Goal: Task Accomplishment & Management: Manage account settings

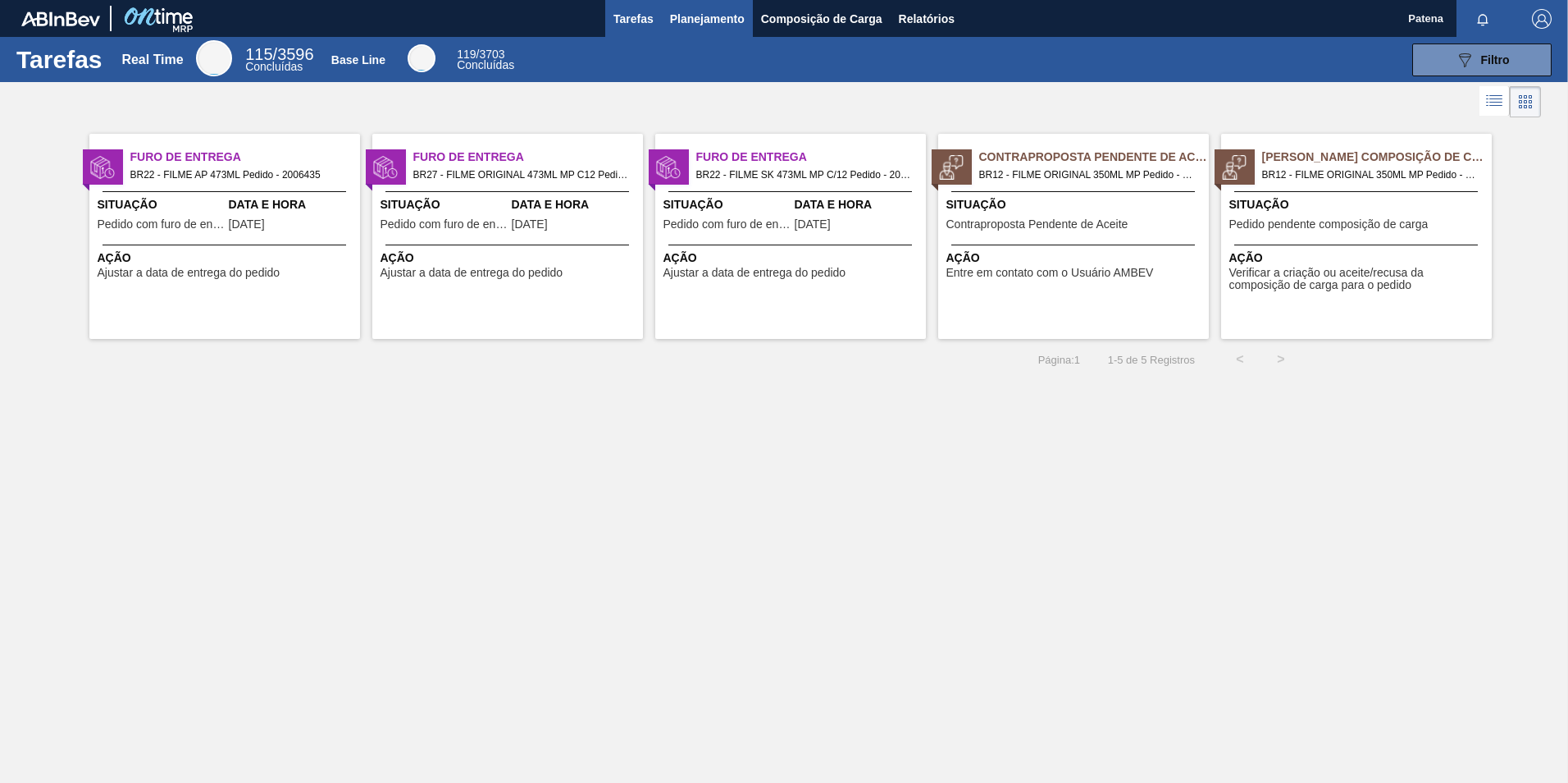
click at [713, 11] on span "Planejamento" at bounding box center [708, 19] width 74 height 20
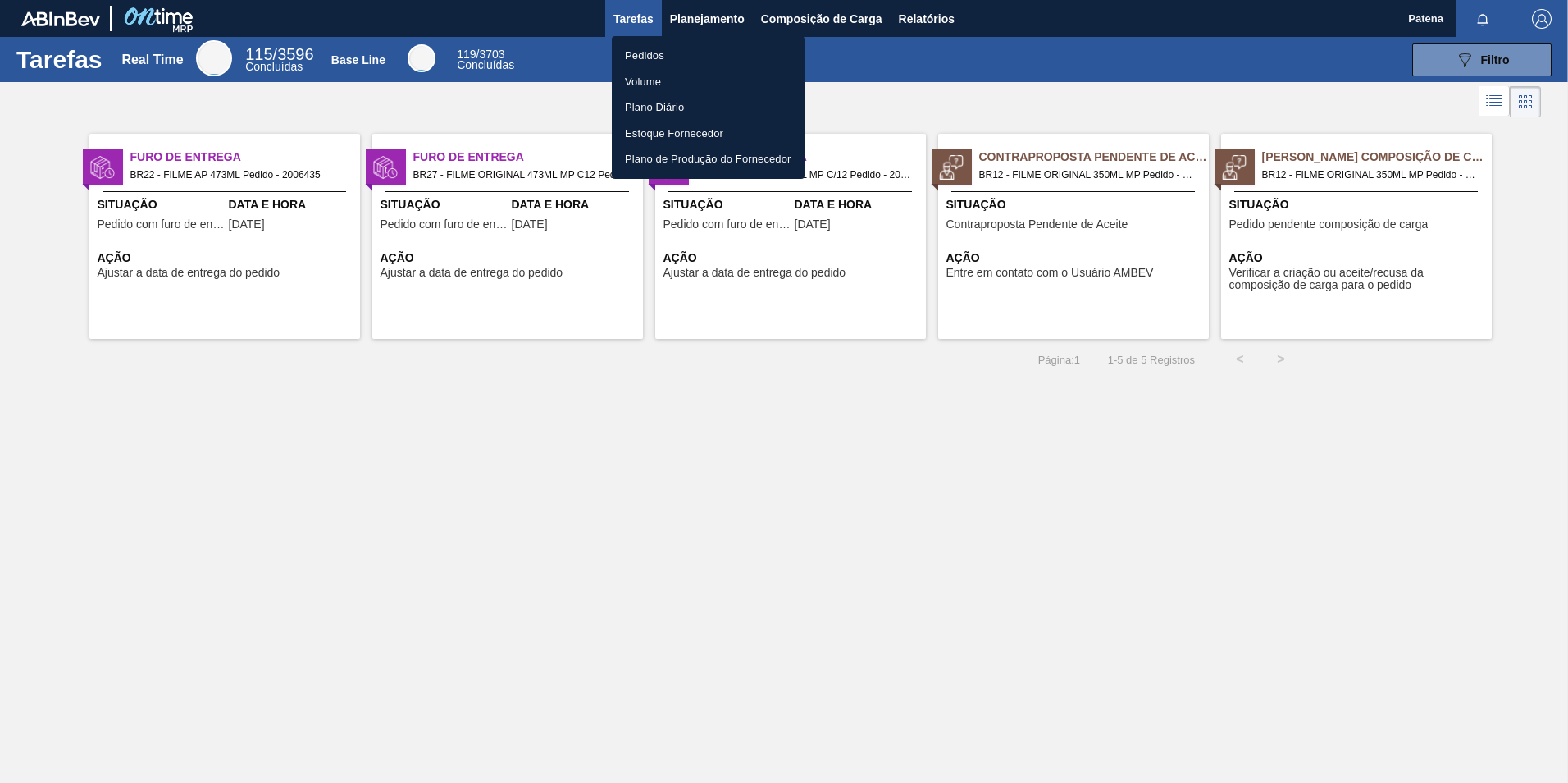
click at [652, 46] on li "Pedidos" at bounding box center [708, 56] width 192 height 26
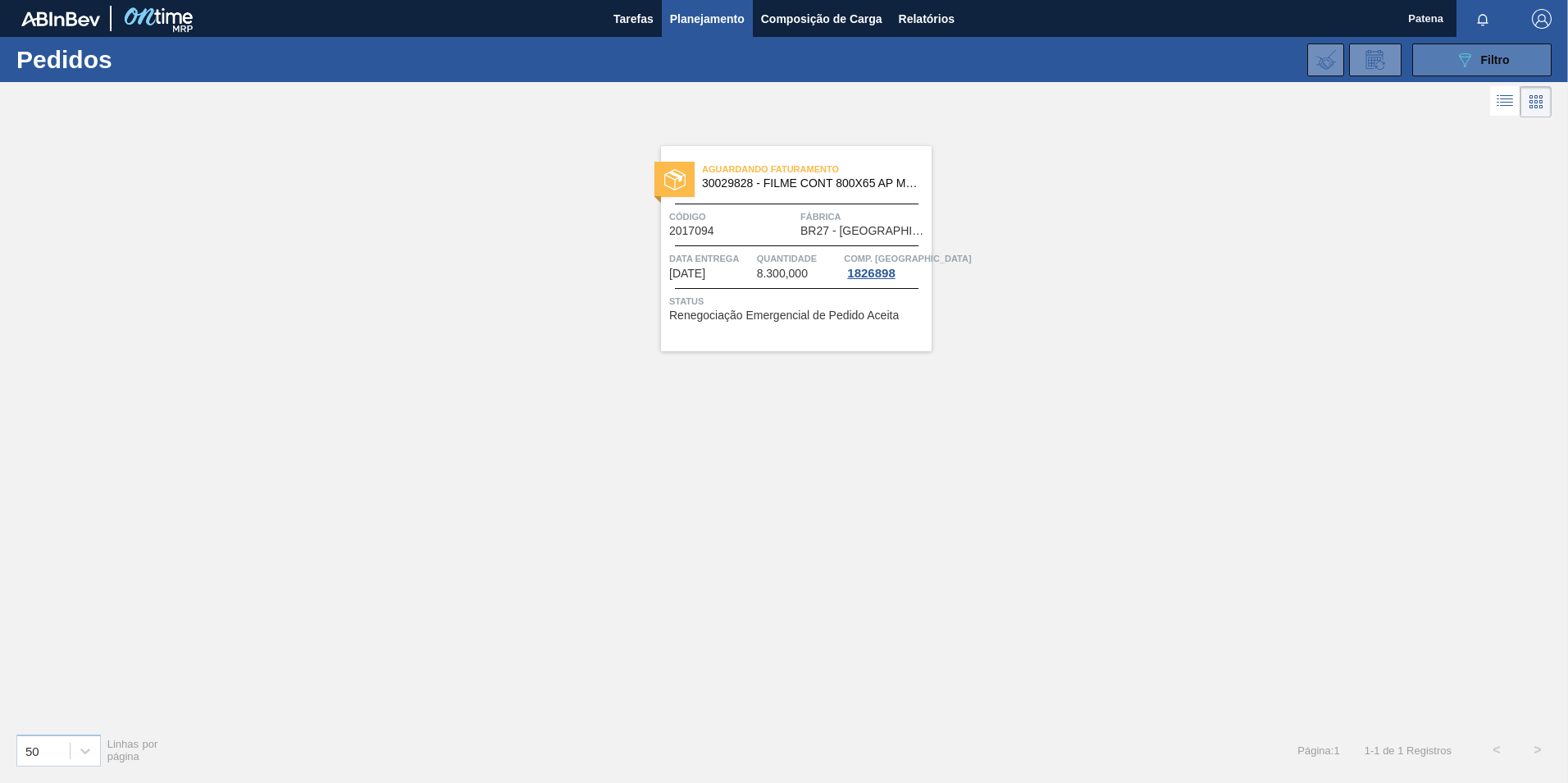
click at [1490, 70] on button "089F7B8B-B2A5-4AFE-B5C0-19BA573D28AC Filtro" at bounding box center [1482, 60] width 140 height 33
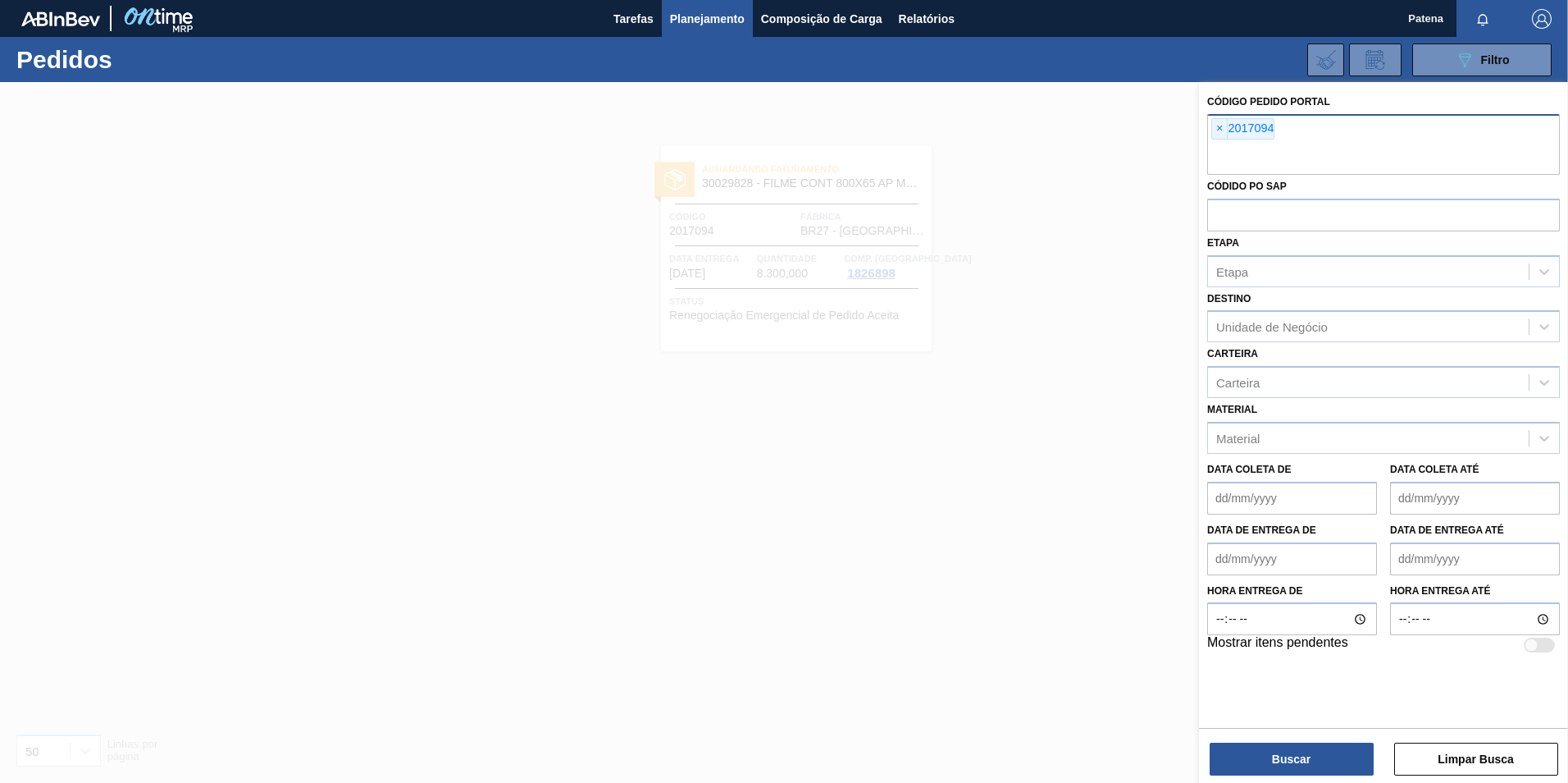
click at [1279, 128] on div "× 2017094" at bounding box center [1383, 145] width 353 height 61
click at [1215, 127] on span "×" at bounding box center [1220, 129] width 16 height 20
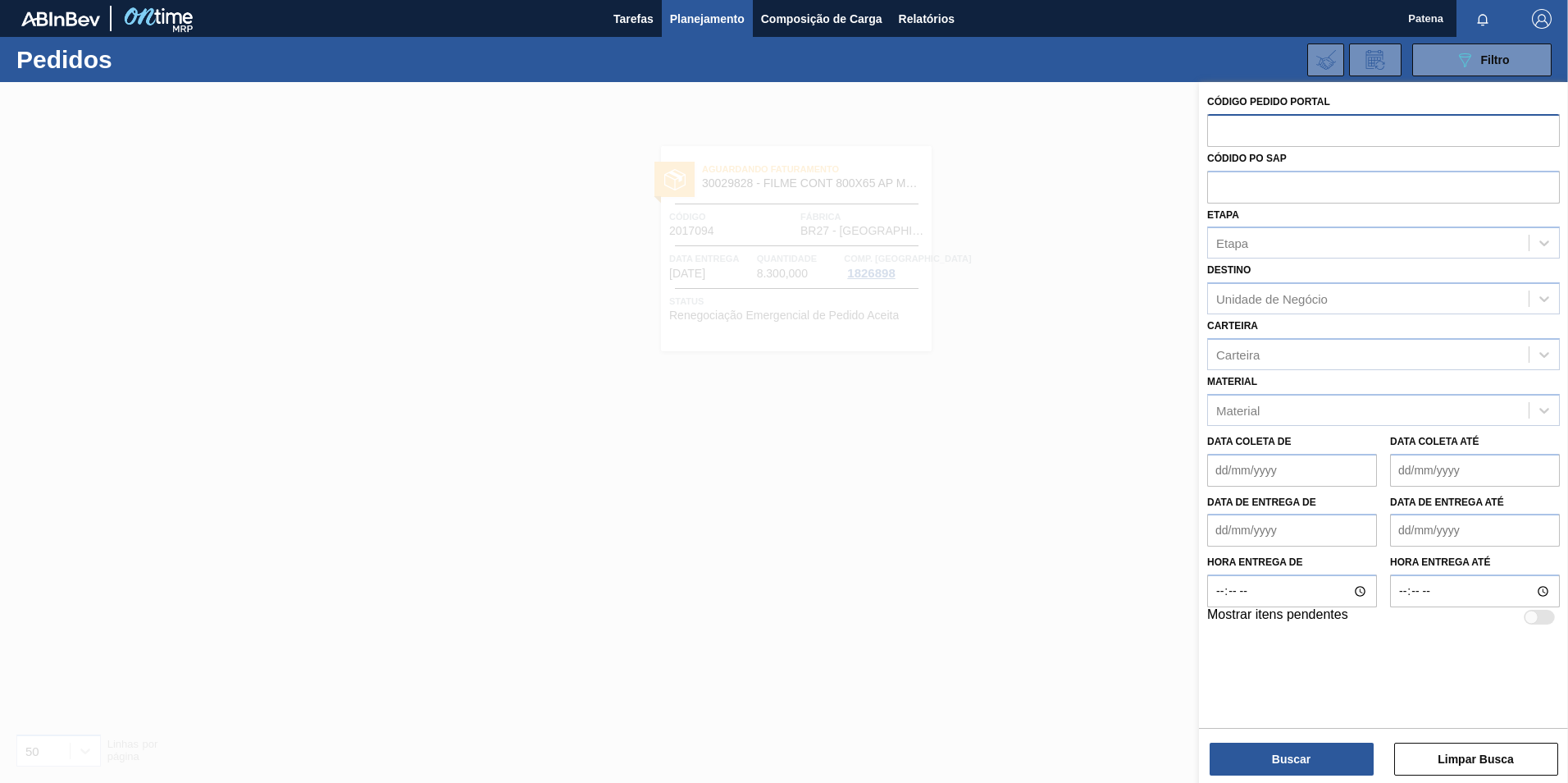
click at [1251, 134] on input "text" at bounding box center [1383, 130] width 353 height 31
type input "2020925"
click at [1302, 752] on button "Buscar" at bounding box center [1291, 759] width 164 height 33
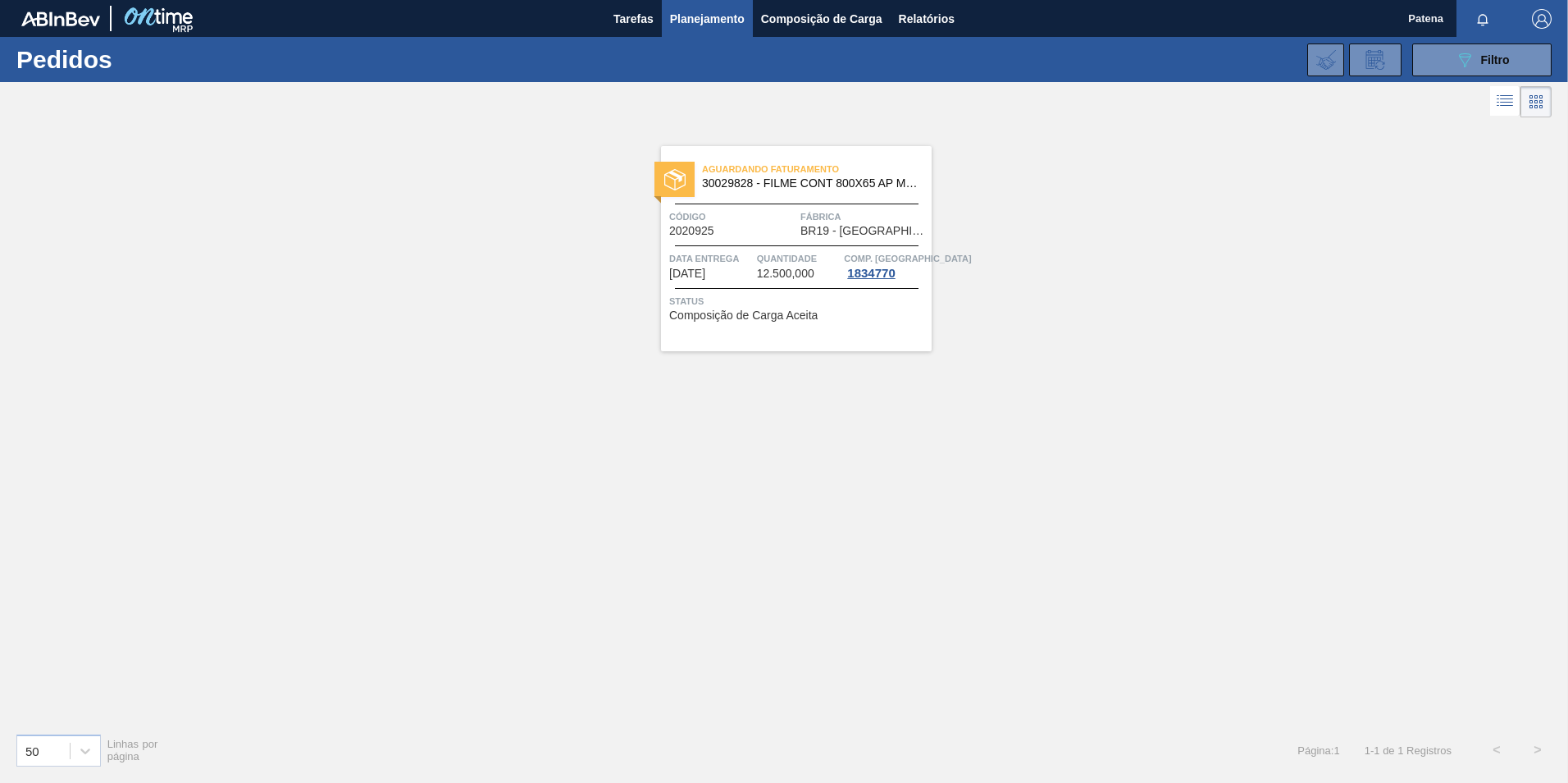
click at [786, 229] on div "Código 2020925" at bounding box center [733, 222] width 127 height 29
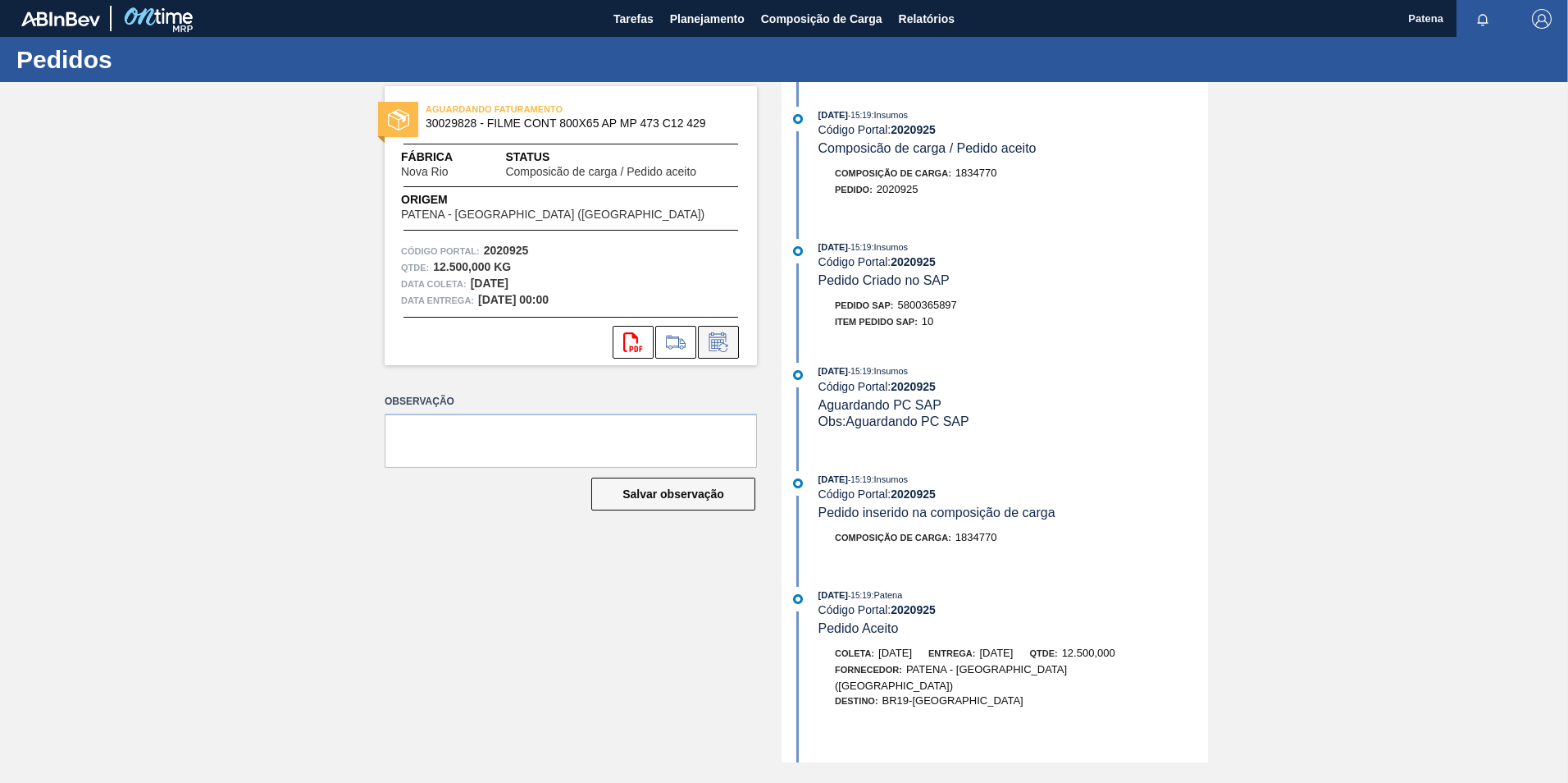
click at [717, 342] on icon at bounding box center [717, 344] width 12 height 10
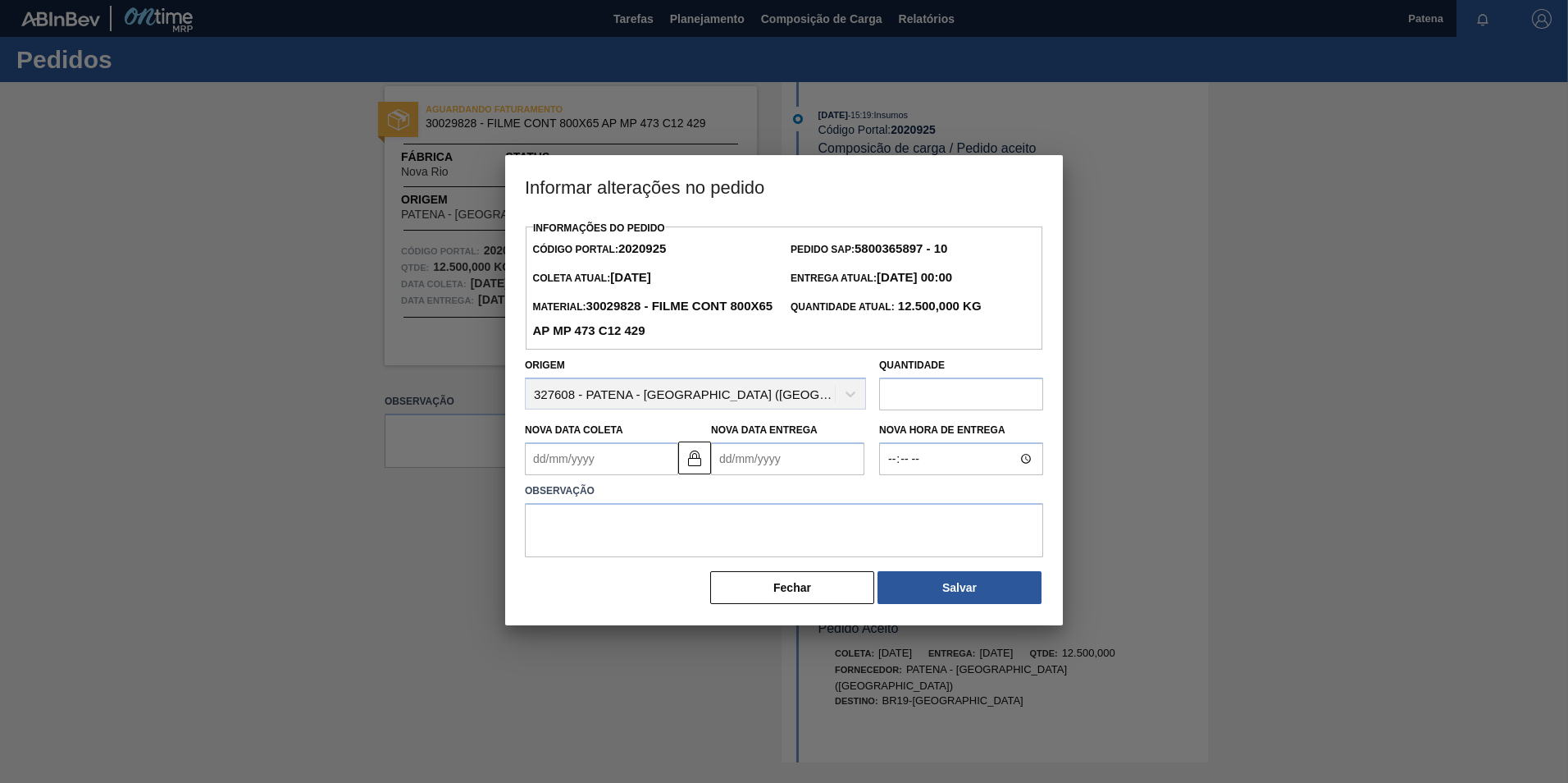
click at [606, 461] on Coleta2020925 "Nova Data Coleta" at bounding box center [602, 458] width 154 height 33
type Coleta2020925 "2"
type Entrega2020925 "[DATE]"
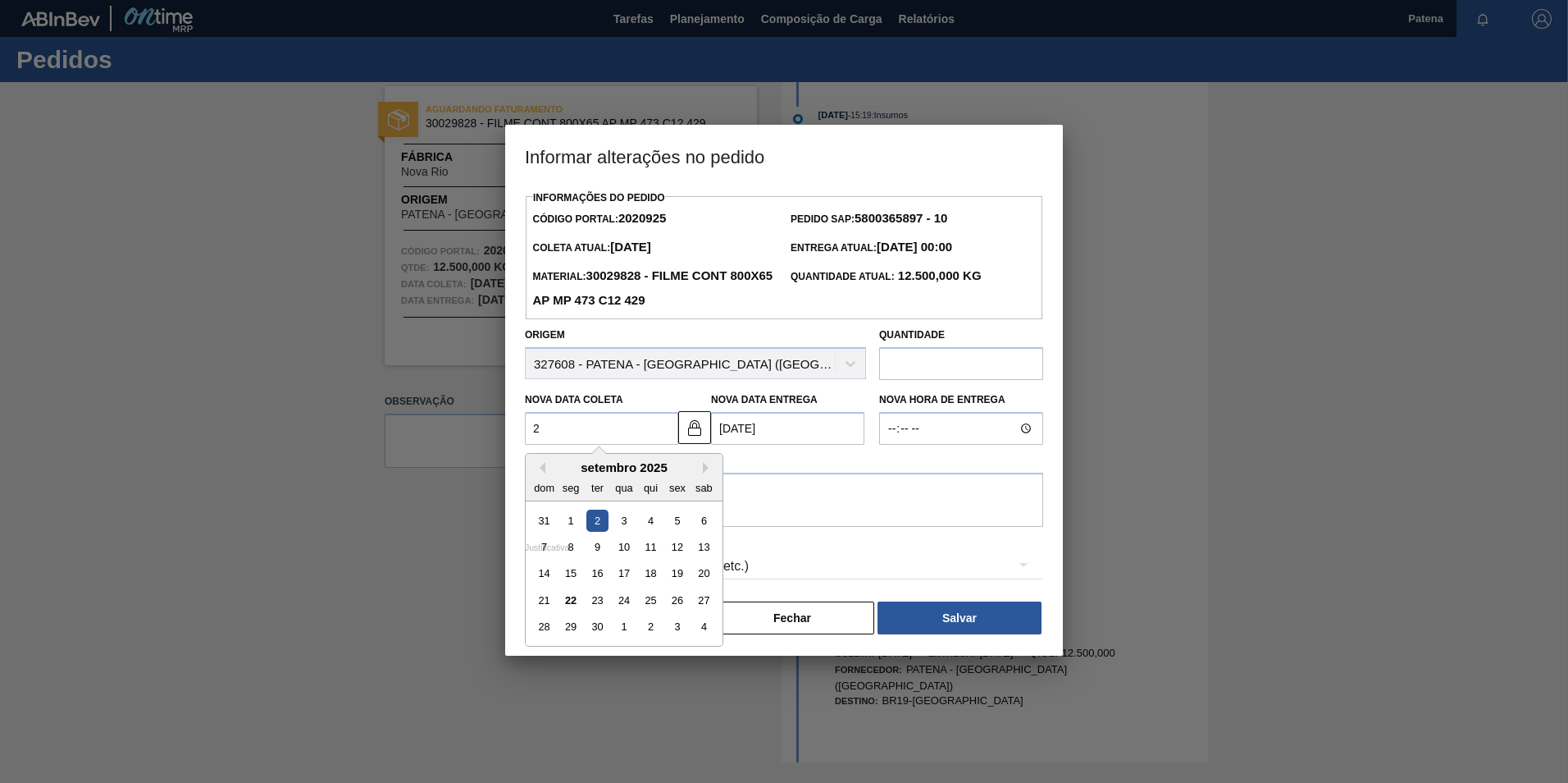
type Coleta2020925 "22"
type Entrega2020925 "[DATE]"
click at [566, 601] on div "22" at bounding box center [571, 600] width 22 height 22
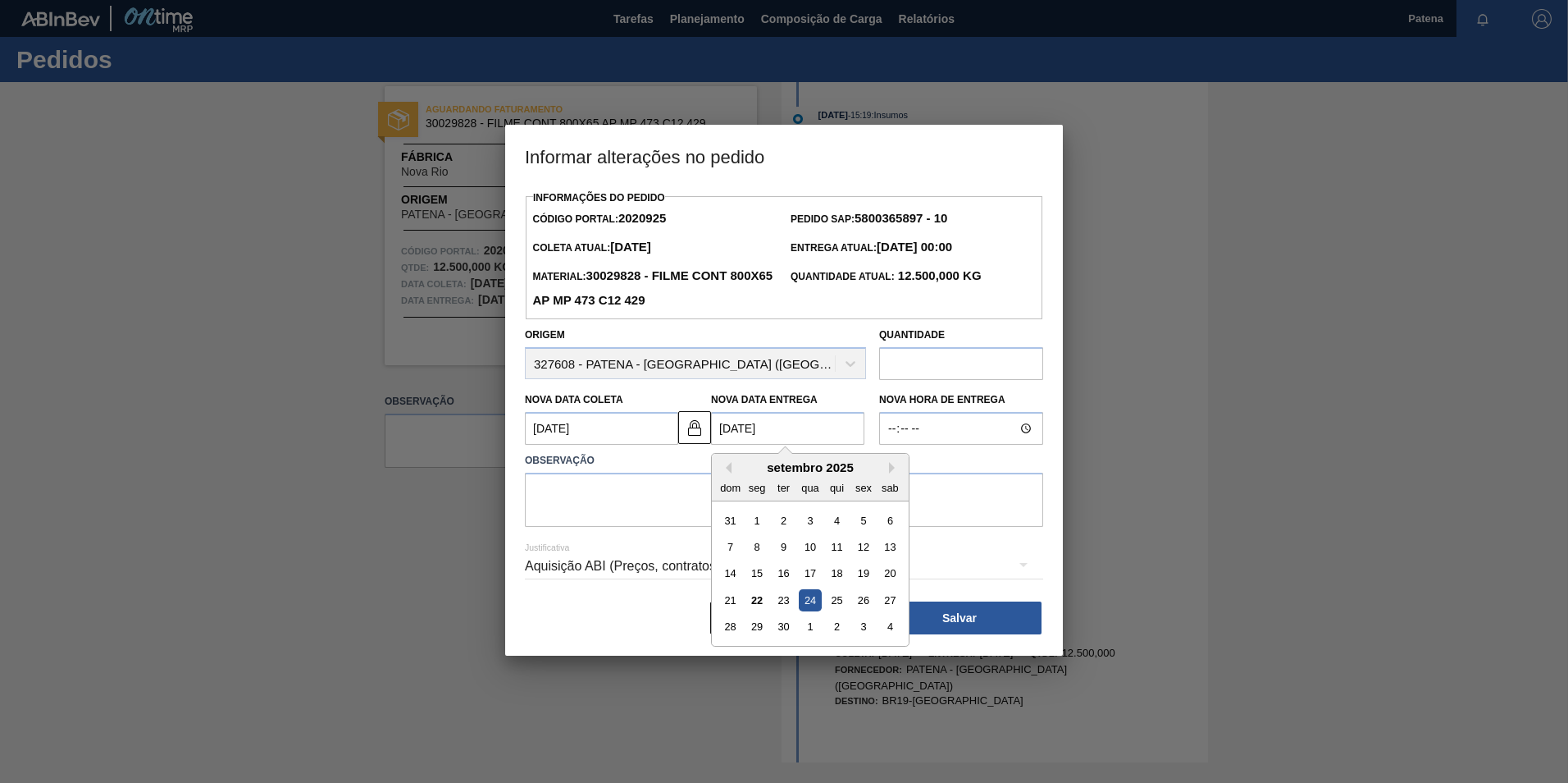
drag, startPoint x: 788, startPoint y: 428, endPoint x: 672, endPoint y: 425, distance: 116.0
click at [677, 425] on div "Nova Data Coleta [DATE] Nova Data Entrega [DATE] Previous Month Next Month [DAT…" at bounding box center [695, 415] width 354 height 61
type Coleta2020925 "[DATE]"
type Entrega2020925 "2"
type Coleta2020925 "[DATE]"
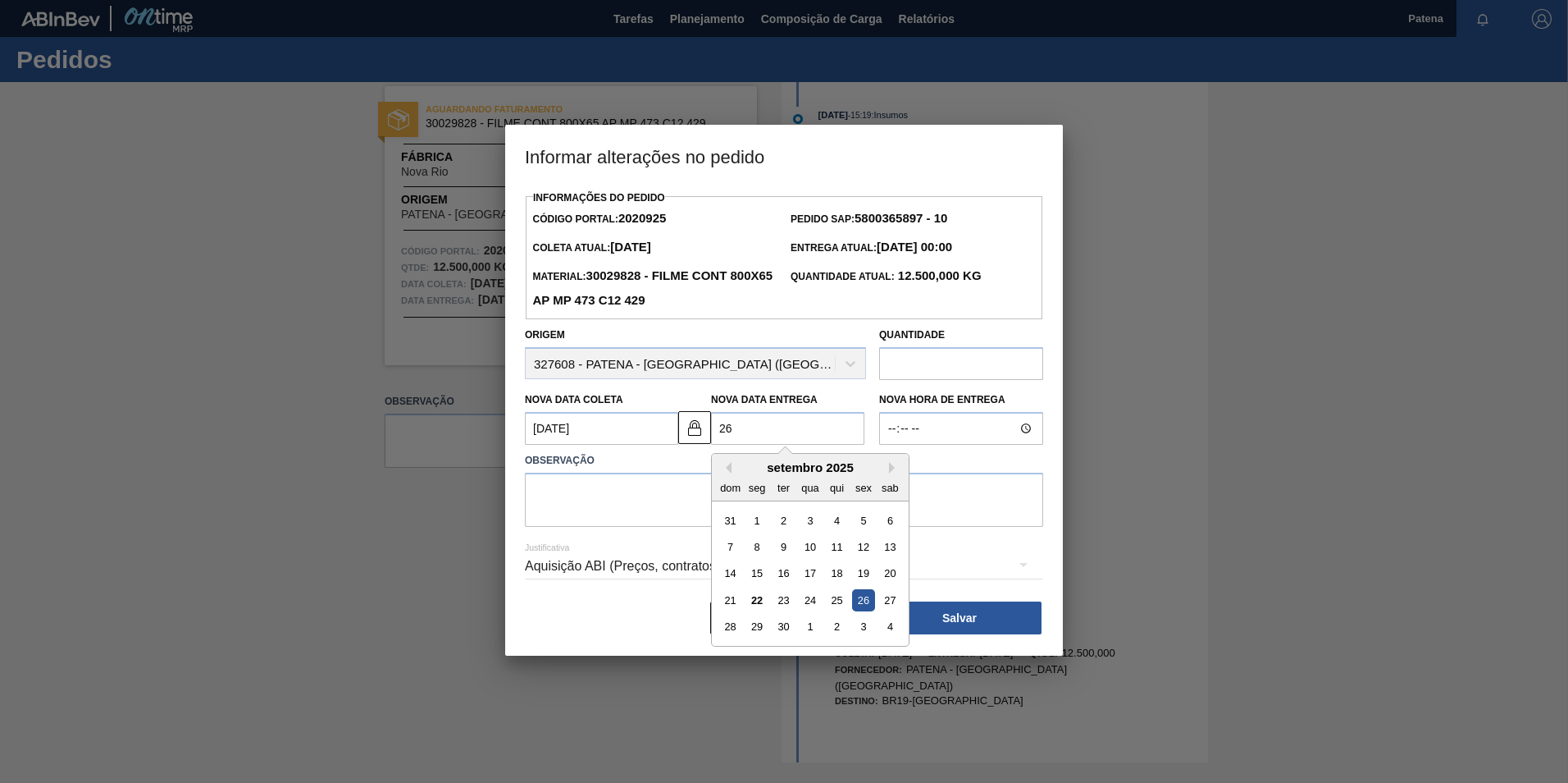
click at [868, 596] on div "26" at bounding box center [863, 600] width 22 height 22
type Entrega2020925 "[DATE]"
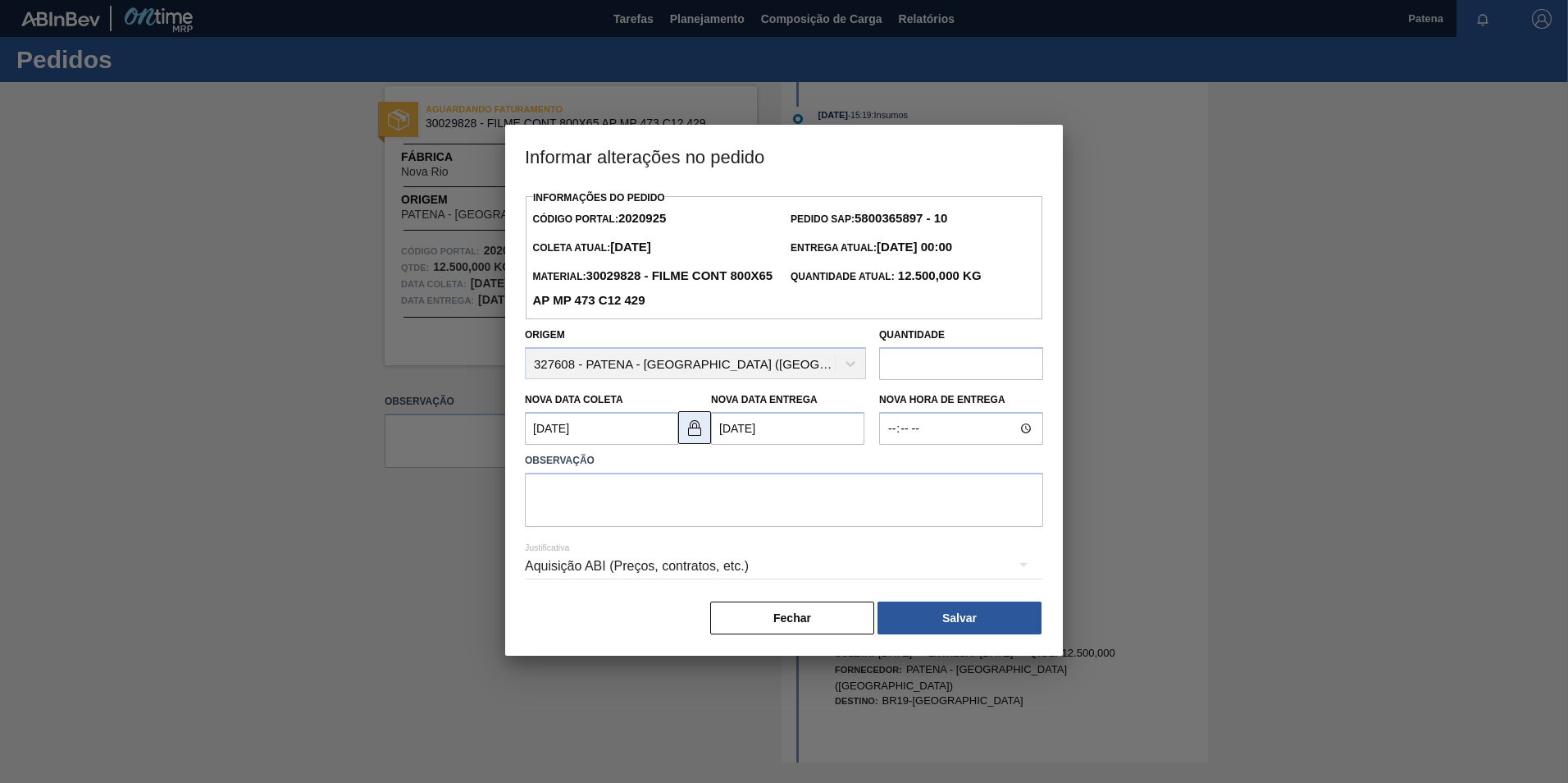
click at [689, 433] on img at bounding box center [694, 428] width 20 height 20
click at [788, 431] on Entrega2020925 "[DATE]" at bounding box center [788, 429] width 154 height 33
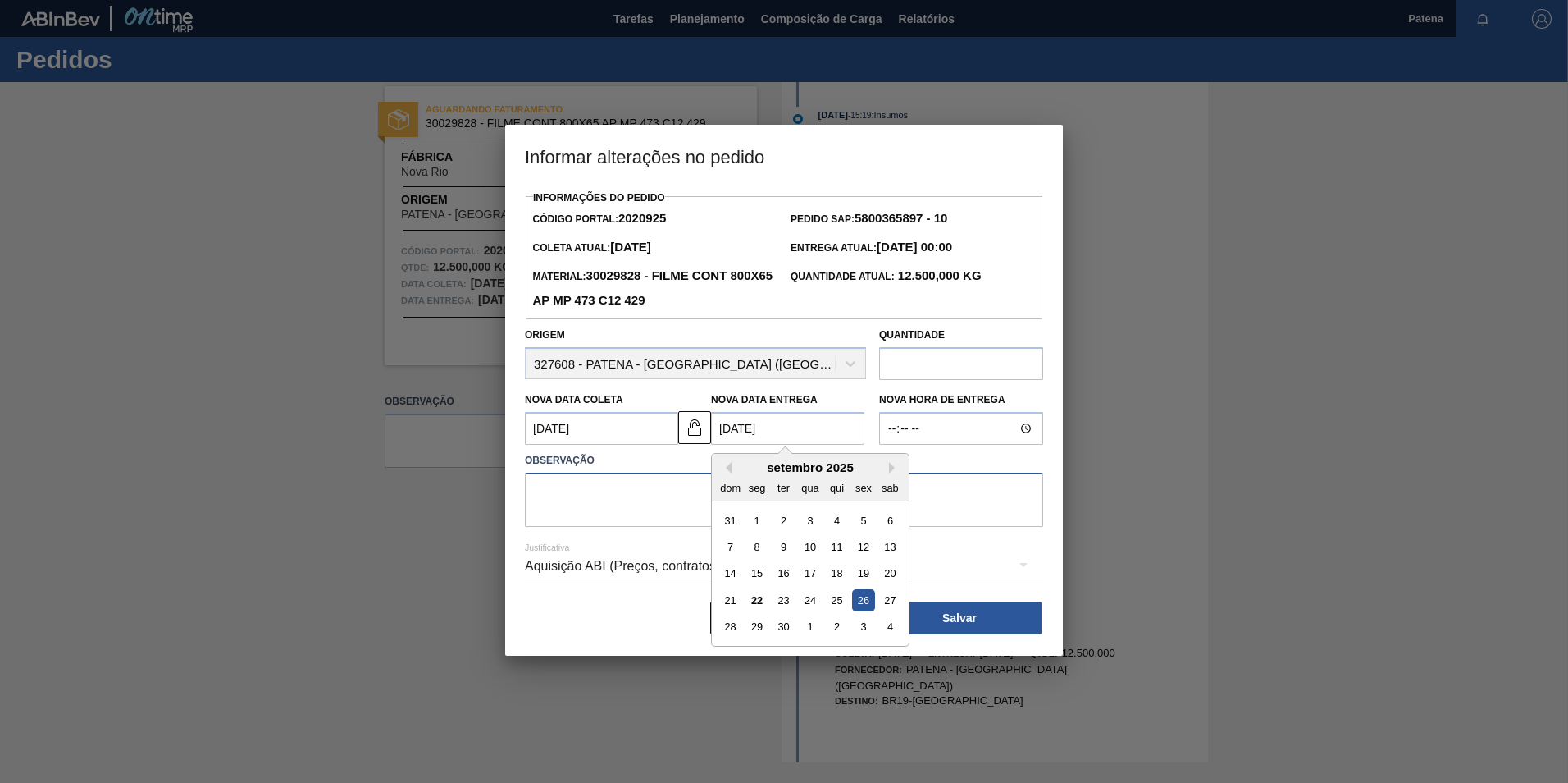
click at [560, 505] on textarea at bounding box center [784, 500] width 519 height 55
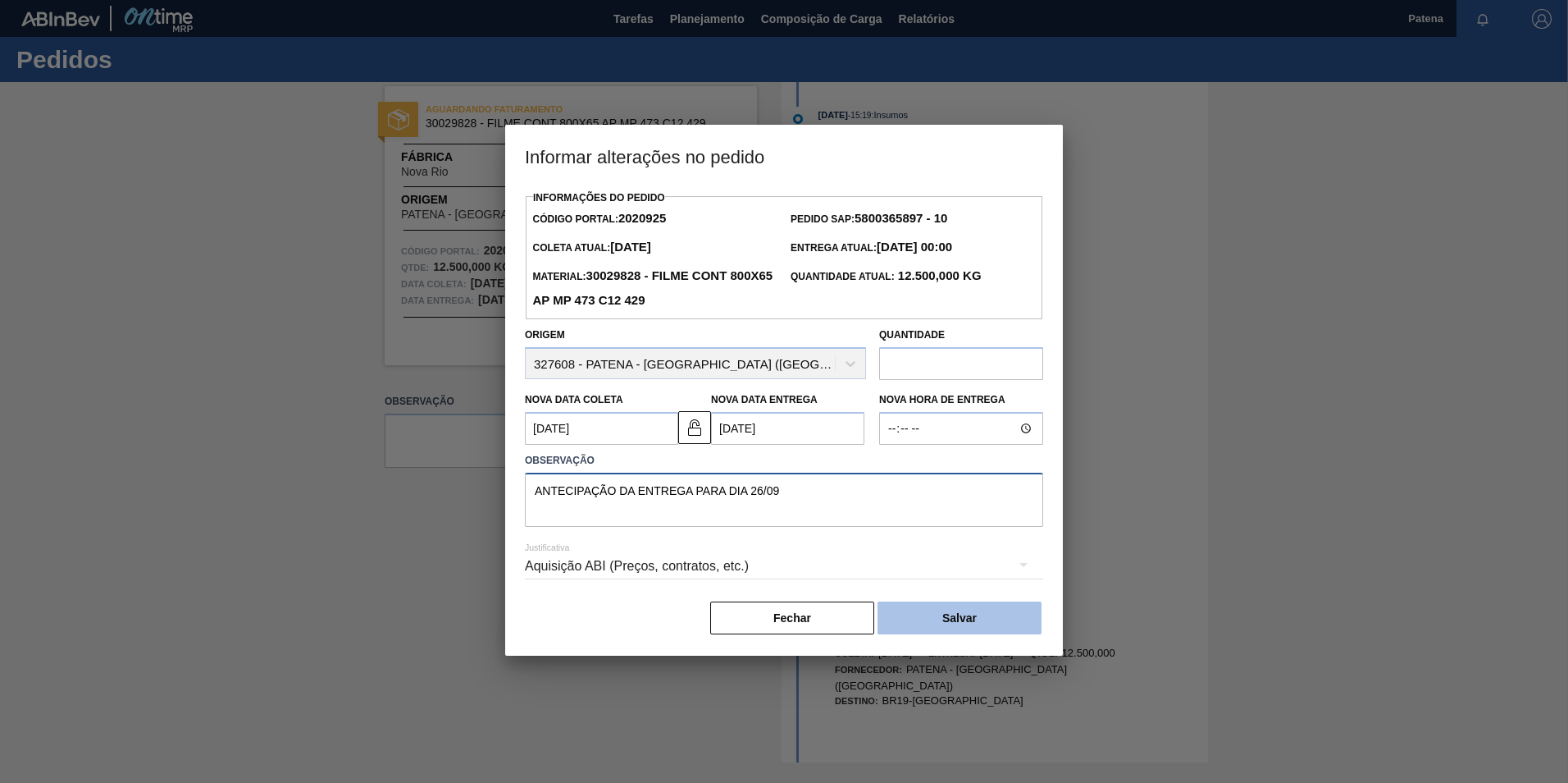
type textarea "ANTECIPAÇÃO DA ENTREGA PARA DIA 26/09"
click at [1017, 626] on button "Salvar" at bounding box center [959, 618] width 164 height 33
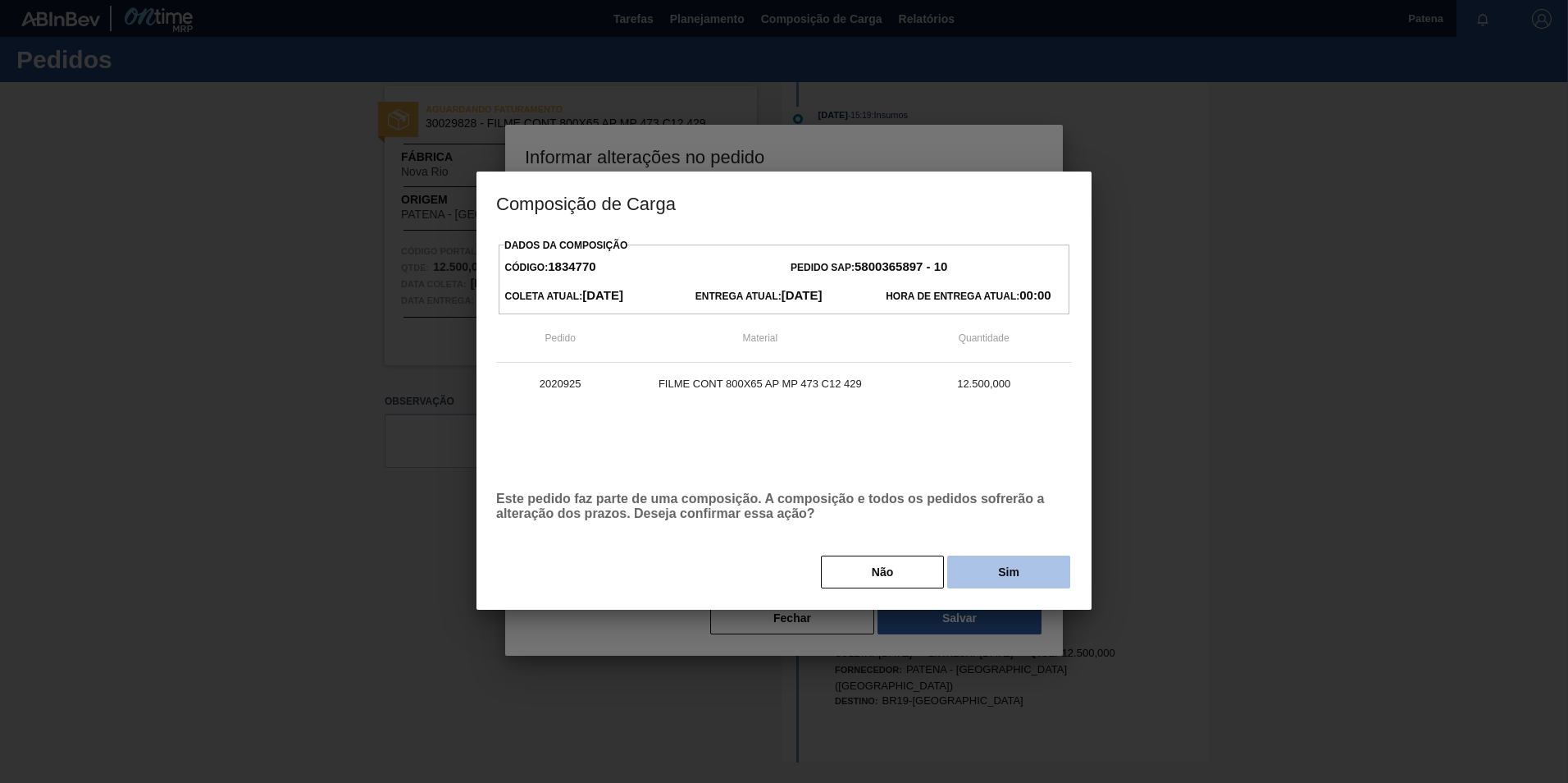
click at [1035, 579] on button "Sim" at bounding box center [1008, 572] width 123 height 33
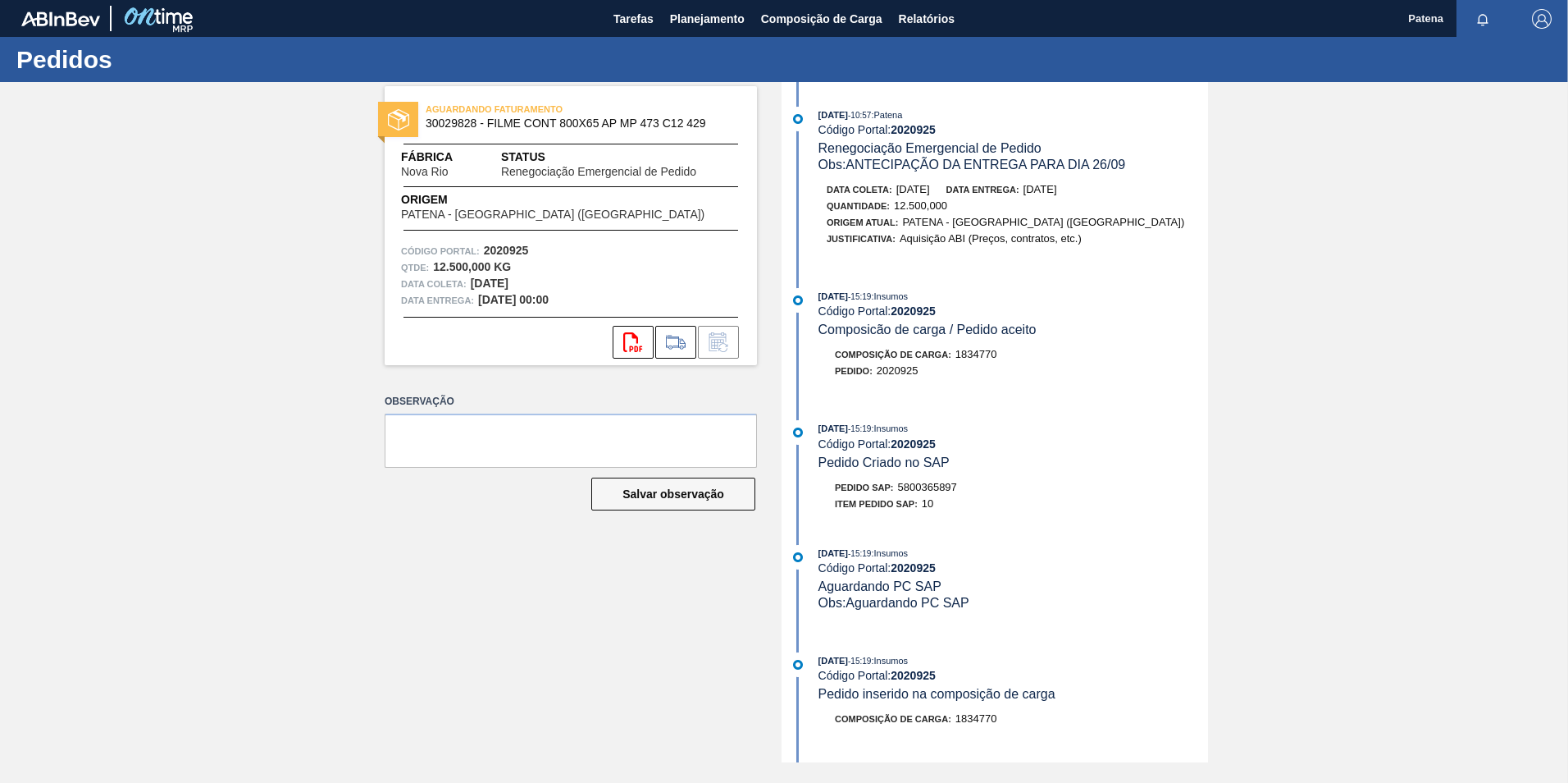
drag, startPoint x: 1438, startPoint y: 149, endPoint x: 1394, endPoint y: 128, distance: 48.8
click at [1438, 149] on div "AGUARDANDO FATURAMENTO 30029828 - FILME CONT 800X65 AP MP 473 C12 429 Fábrica N…" at bounding box center [784, 422] width 1568 height 681
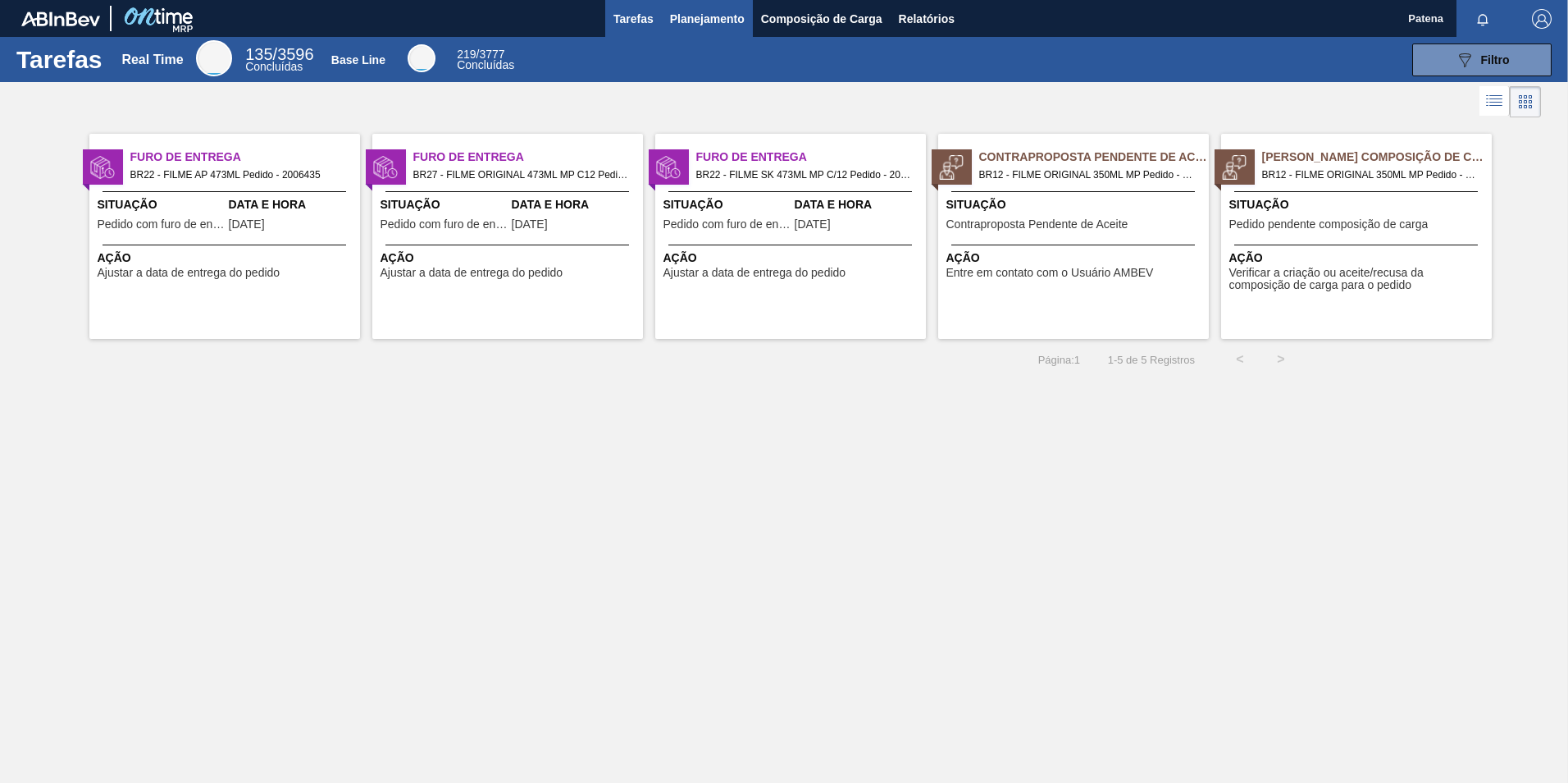
click at [713, 20] on span "Planejamento" at bounding box center [708, 19] width 74 height 20
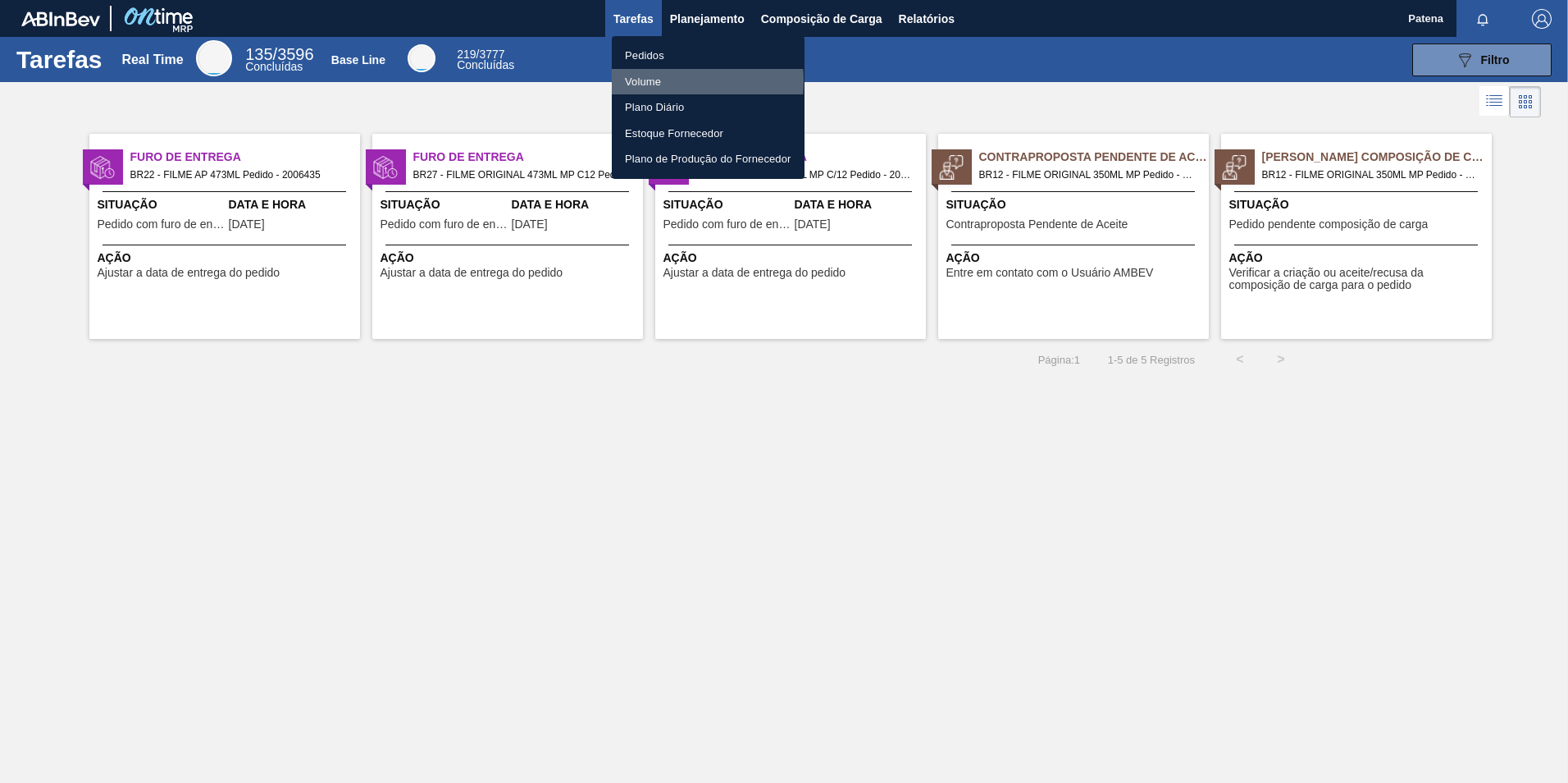
click at [652, 81] on li "Volume" at bounding box center [708, 82] width 192 height 26
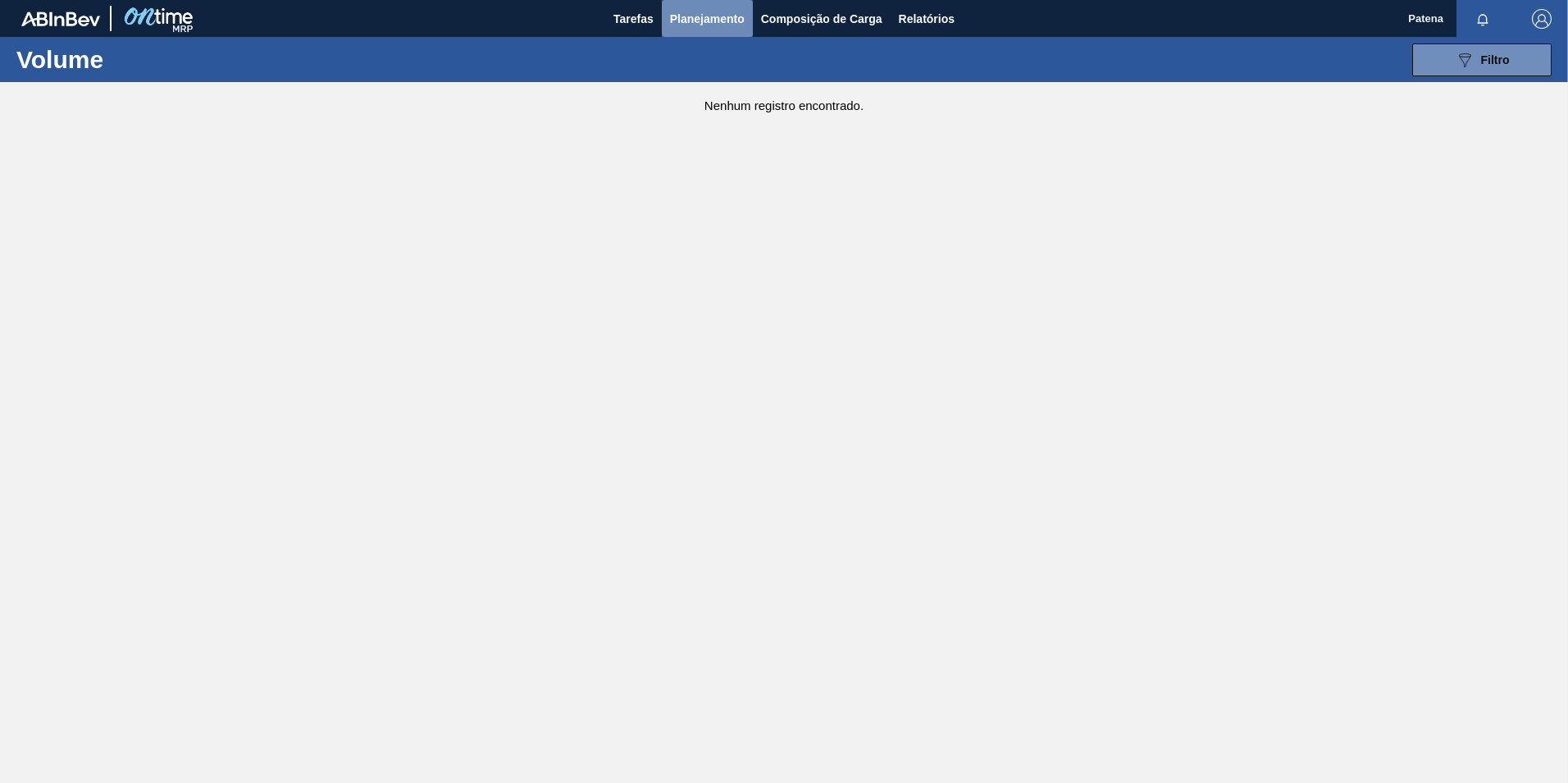
click at [706, 19] on span "Planejamento" at bounding box center [708, 19] width 74 height 20
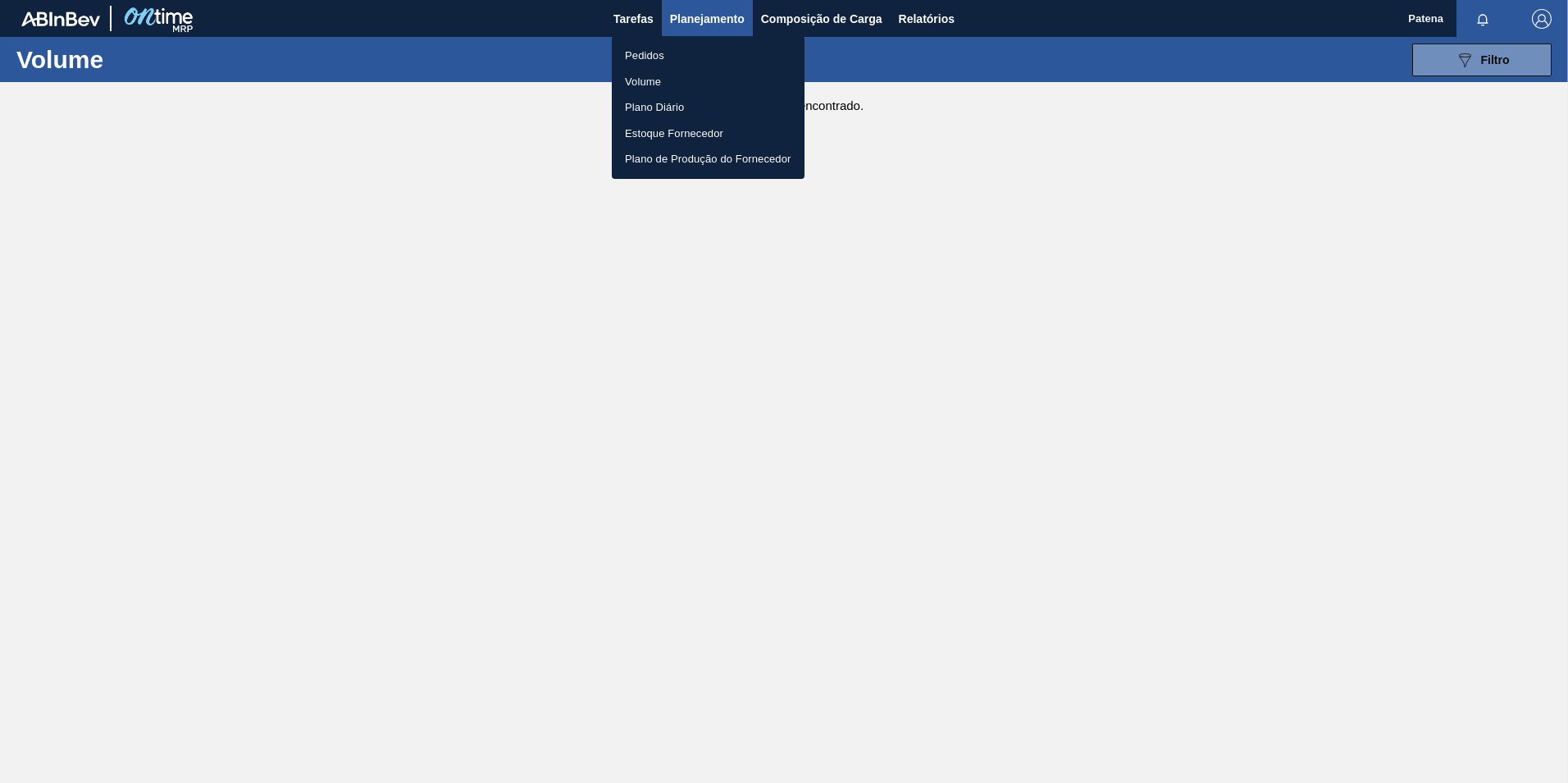
click at [643, 54] on li "Pedidos" at bounding box center [708, 56] width 192 height 26
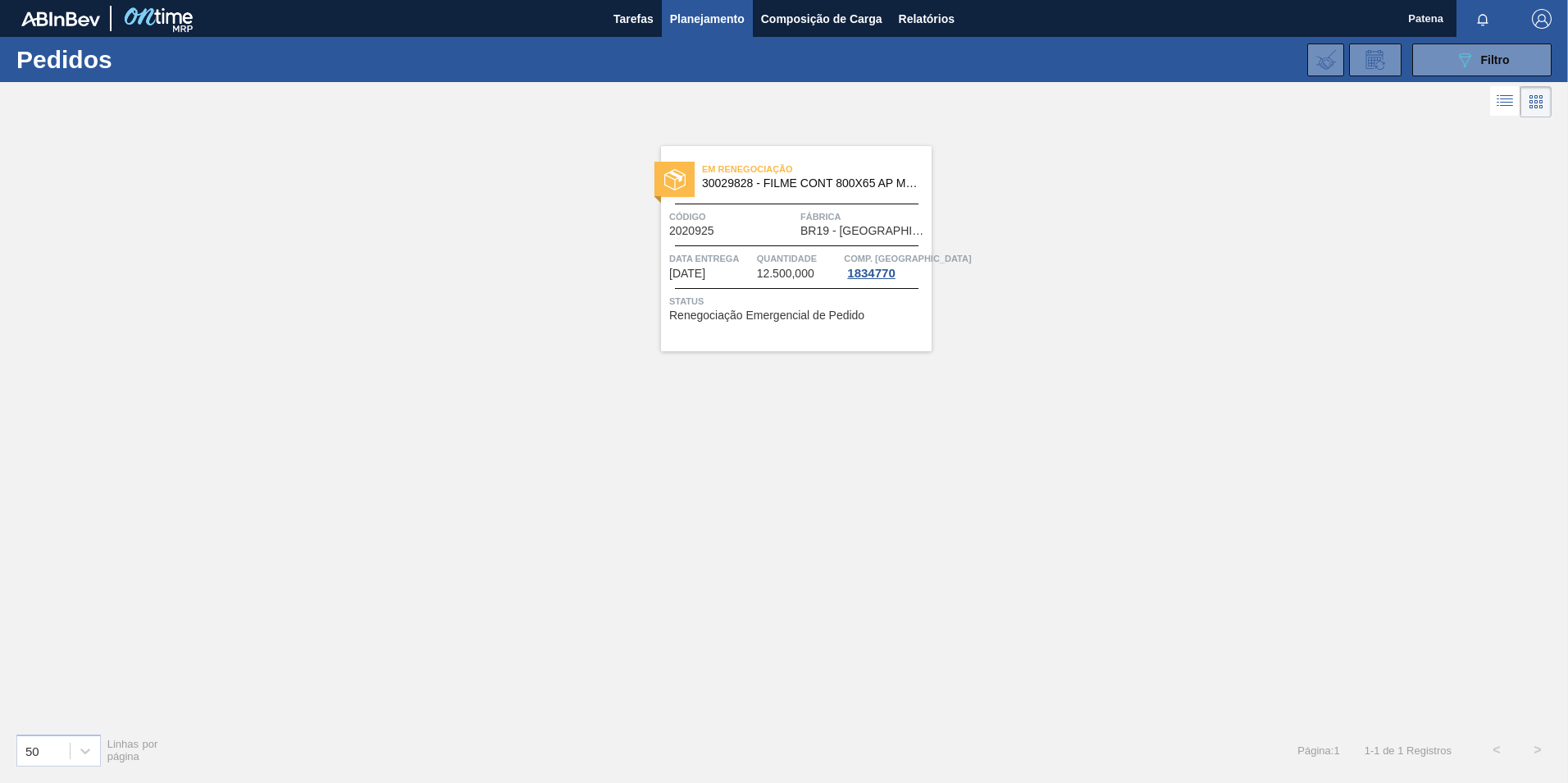
click at [807, 225] on span "BR19 - [GEOGRAPHIC_DATA]" at bounding box center [865, 230] width 127 height 12
